Goal: Transaction & Acquisition: Purchase product/service

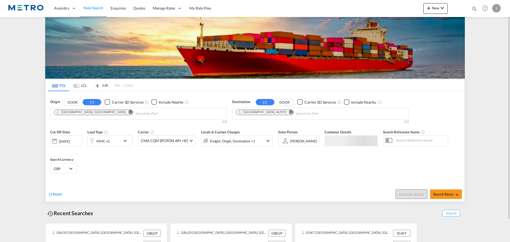
click at [129, 113] on md-icon "Remove" at bounding box center [131, 112] width 4 height 4
click at [104, 113] on md-chips-wrap "Chips container with autocompletion. Enter the text area, type text to search, …" at bounding box center [79, 113] width 53 height 10
type input "shangha"
click at [102, 122] on div "Shangha i [GEOGRAPHIC_DATA] CNSHA" at bounding box center [95, 126] width 101 height 16
click at [289, 112] on md-icon "Remove" at bounding box center [291, 112] width 4 height 4
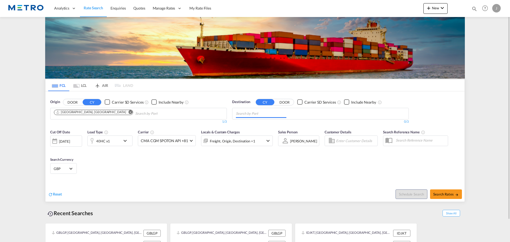
click at [267, 114] on input "Chips input." at bounding box center [261, 114] width 51 height 9
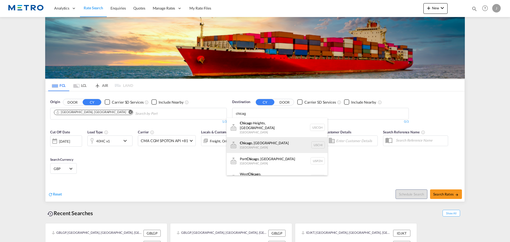
type input "chicag"
click at [281, 143] on div "Chicag o, IL [GEOGRAPHIC_DATA] [GEOGRAPHIC_DATA]" at bounding box center [277, 145] width 101 height 16
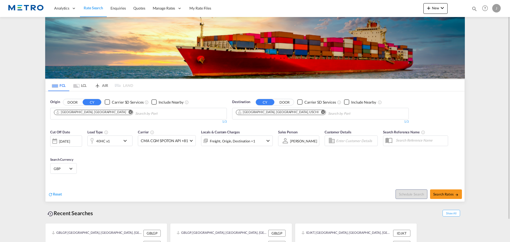
click at [75, 87] on md-icon "Use the left and right arrow keys to navigate between tabs" at bounding box center [76, 86] width 6 height 4
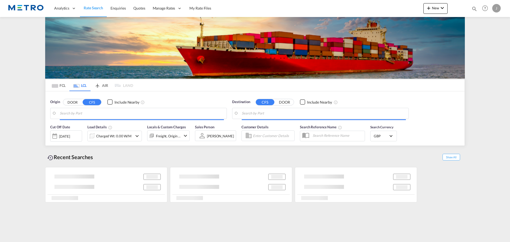
type input "NL-3208, Spijkenisse, [GEOGRAPHIC_DATA]"
type input "Alexandria ([GEOGRAPHIC_DATA]), EGALY"
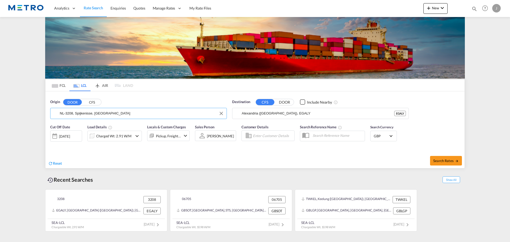
click at [81, 116] on input "NL-3208, Spijkenisse, [GEOGRAPHIC_DATA]" at bounding box center [142, 114] width 164 height 8
click at [90, 104] on button "CFS" at bounding box center [92, 102] width 19 height 6
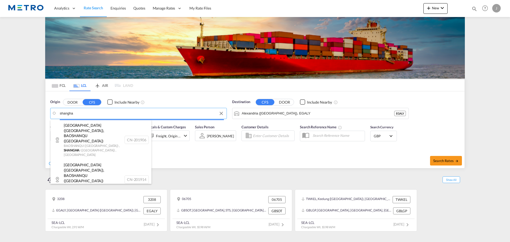
click at [89, 115] on body "Analytics Reports Dashboard Rate Search Enquiries Quotes" at bounding box center [255, 121] width 510 height 242
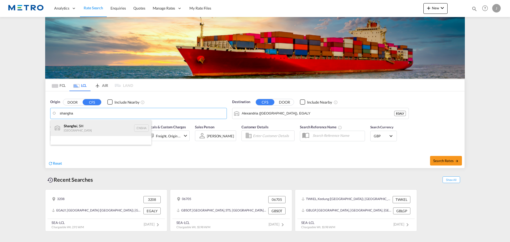
click at [90, 128] on div "Shangha i, SH China CNSHA" at bounding box center [101, 128] width 101 height 16
type input "[GEOGRAPHIC_DATA], SH, CNSHA"
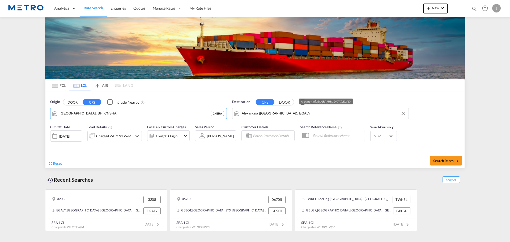
click at [310, 117] on input "Alexandria ([GEOGRAPHIC_DATA]), EGALY" at bounding box center [324, 114] width 164 height 8
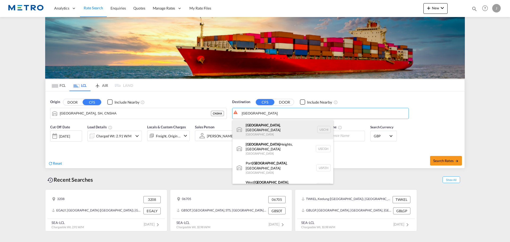
click at [287, 125] on div "[GEOGRAPHIC_DATA] , [GEOGRAPHIC_DATA] [GEOGRAPHIC_DATA] [GEOGRAPHIC_DATA]" at bounding box center [283, 129] width 101 height 19
type input "[GEOGRAPHIC_DATA], [GEOGRAPHIC_DATA], USCHI"
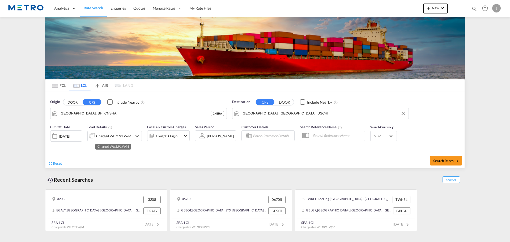
click at [128, 135] on div "Charged Wt: 2.91 W/M" at bounding box center [113, 135] width 35 height 7
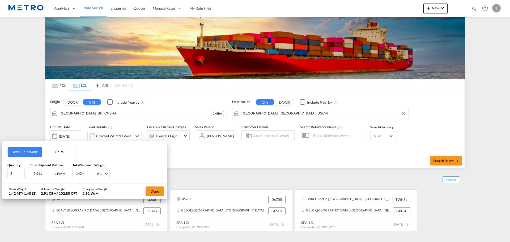
click at [41, 174] on input "2.911" at bounding box center [43, 173] width 21 height 9
click at [40, 174] on input "2.911" at bounding box center [43, 173] width 21 height 9
type input "3.84"
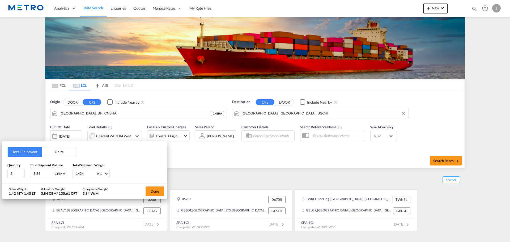
click at [82, 173] on input "1424" at bounding box center [85, 173] width 21 height 9
type input "254.4"
drag, startPoint x: 151, startPoint y: 190, endPoint x: 162, endPoint y: 191, distance: 10.6
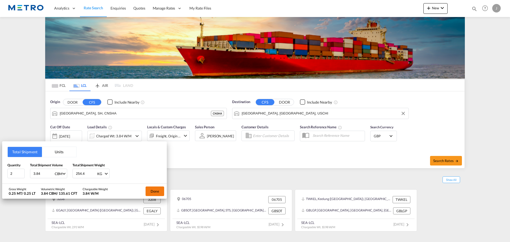
click at [152, 190] on button "Done" at bounding box center [155, 192] width 19 height 10
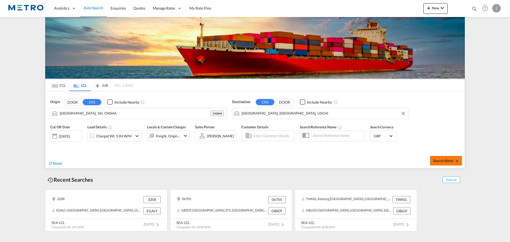
click at [440, 158] on button "Search Rates" at bounding box center [446, 161] width 32 height 10
type input "CNSHA to USCHI / [DATE]"
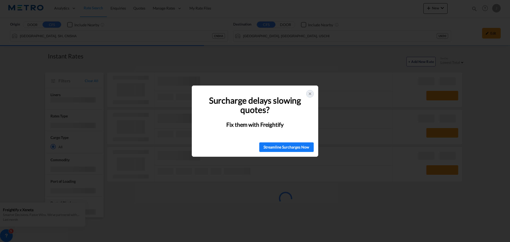
click at [312, 94] on icon at bounding box center [310, 94] width 4 height 4
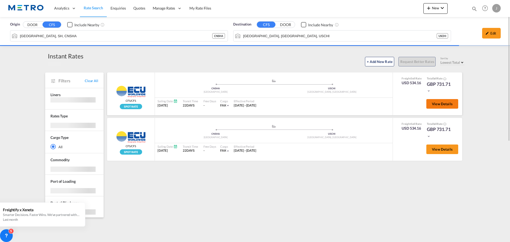
click at [447, 102] on button "View Details" at bounding box center [443, 104] width 32 height 10
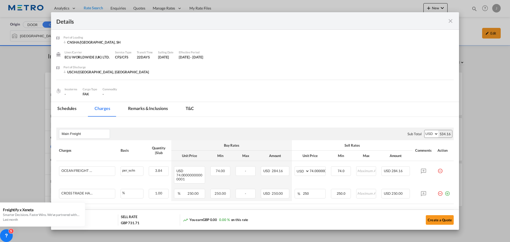
click at [449, 18] on md-icon "icon-close fg-AAA8AD m-0 cursor" at bounding box center [451, 21] width 6 height 6
